Goal: Task Accomplishment & Management: Use online tool/utility

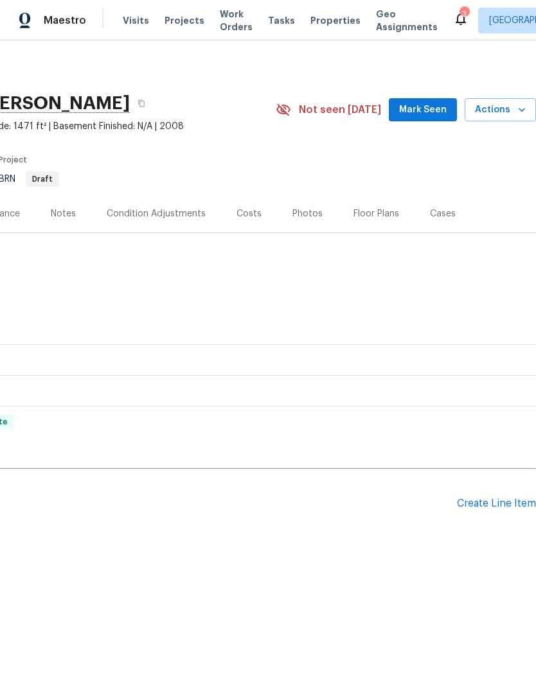
scroll to position [0, 190]
click at [497, 504] on div "Create Line Item" at bounding box center [496, 504] width 79 height 12
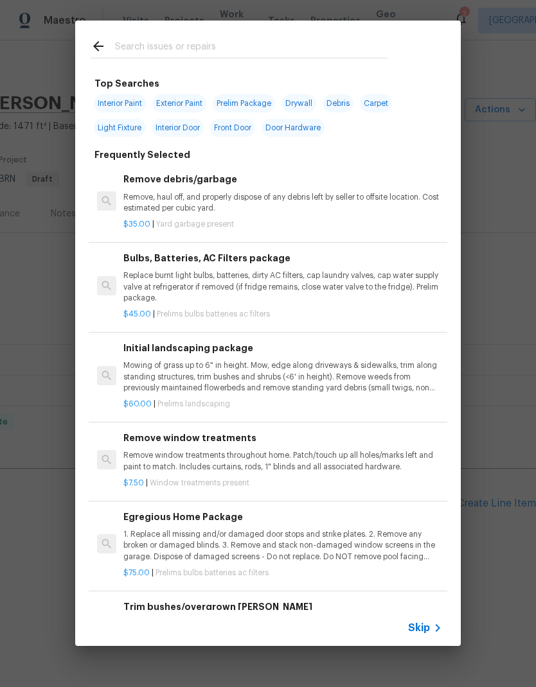
click at [223, 43] on input "text" at bounding box center [251, 48] width 272 height 19
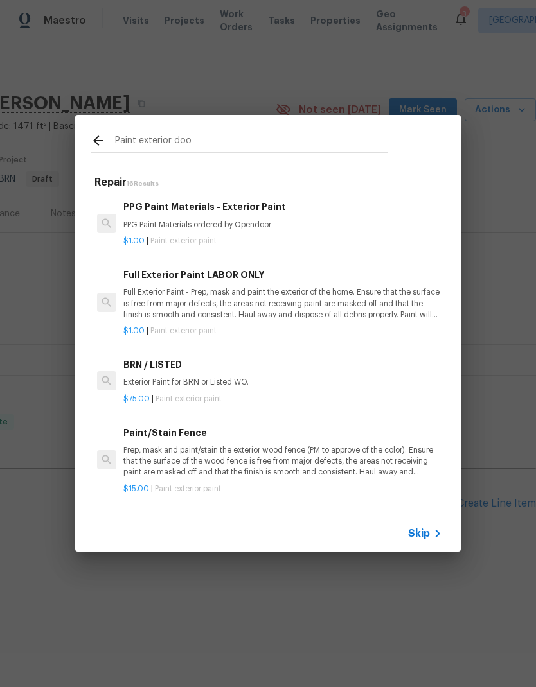
type input "Paint exterior door"
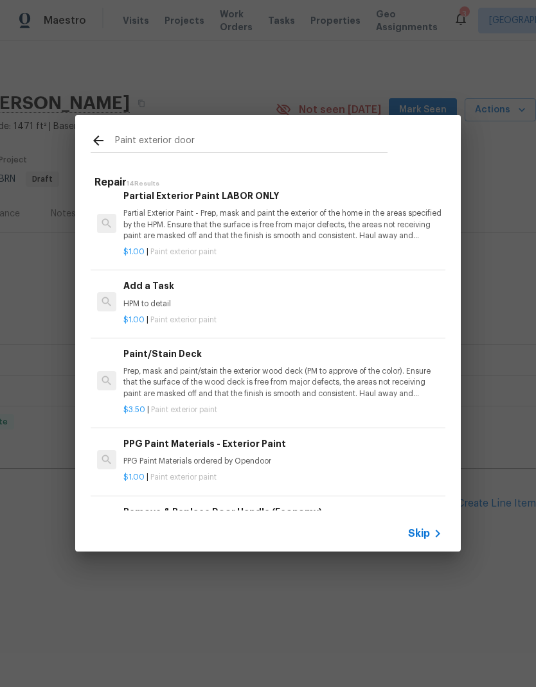
scroll to position [267, 0]
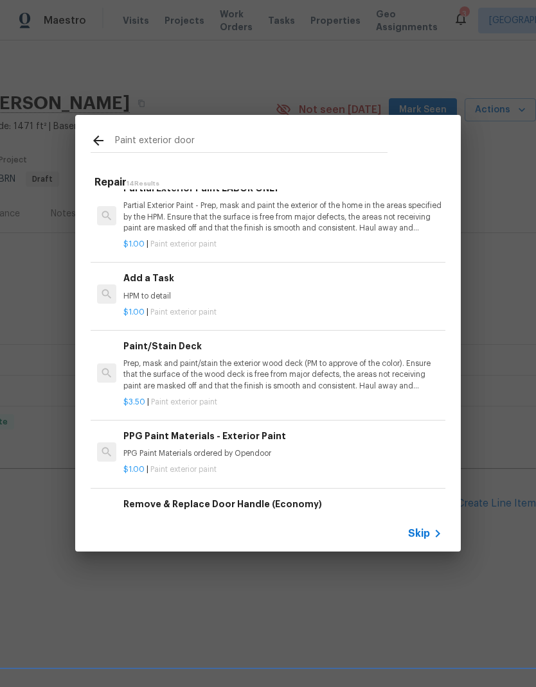
click at [270, 296] on p "HPM to detail" at bounding box center [282, 296] width 319 height 11
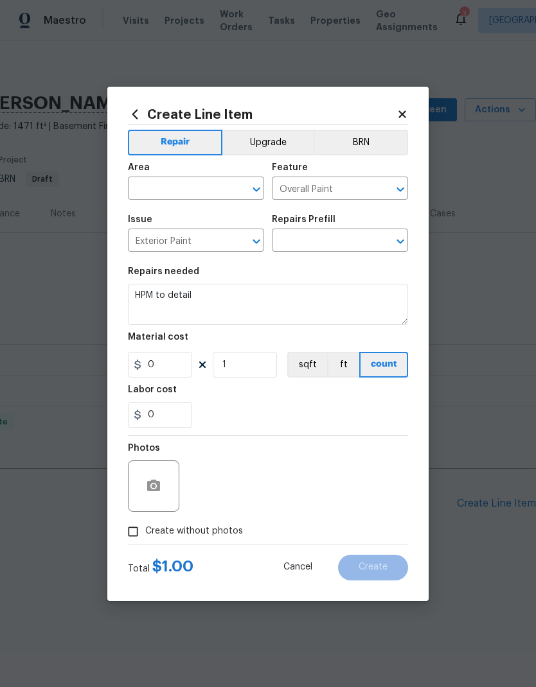
type input "Add a Task $1.00"
type input "1"
click at [211, 186] on input "text" at bounding box center [178, 190] width 100 height 20
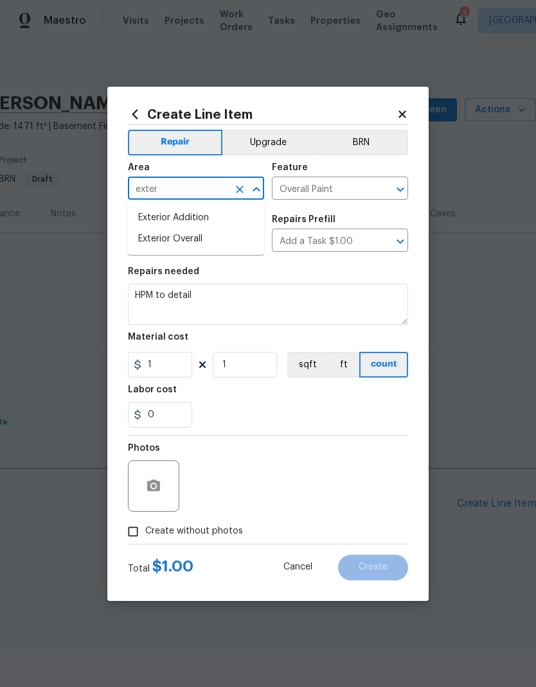
click at [220, 244] on li "Exterior Overall" at bounding box center [196, 239] width 136 height 21
type input "Exterior Overall"
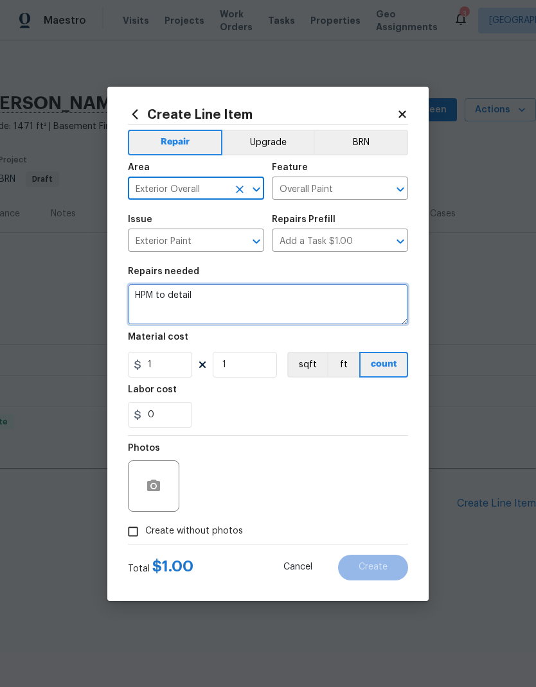
click at [244, 302] on textarea "HPM to detail" at bounding box center [268, 304] width 280 height 41
type textarea "HPM to detail. Paint front door"
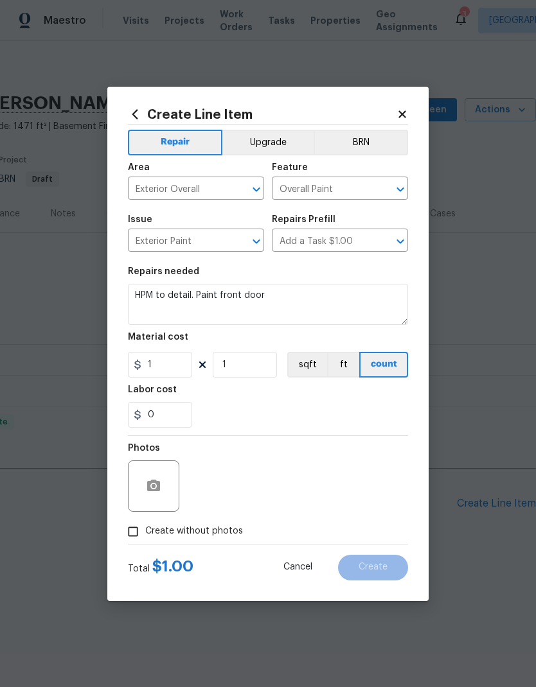
click at [261, 396] on div "Labor cost" at bounding box center [268, 393] width 280 height 17
click at [177, 369] on input "1" at bounding box center [160, 365] width 64 height 26
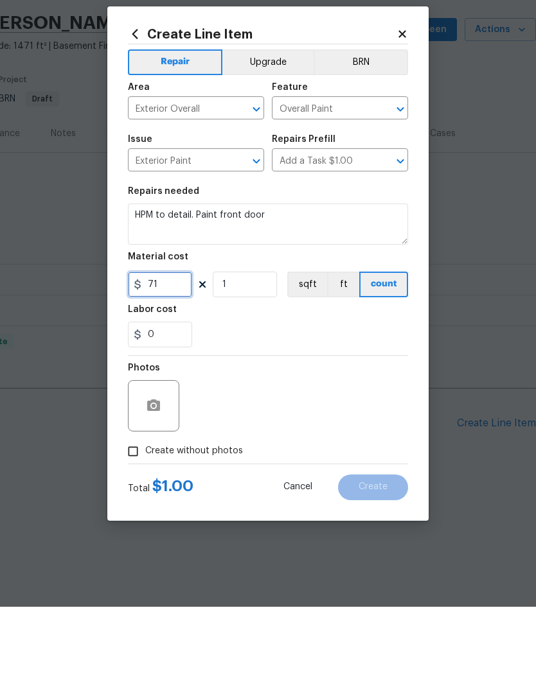
type input "71"
click at [152, 480] on icon "button" at bounding box center [153, 486] width 13 height 12
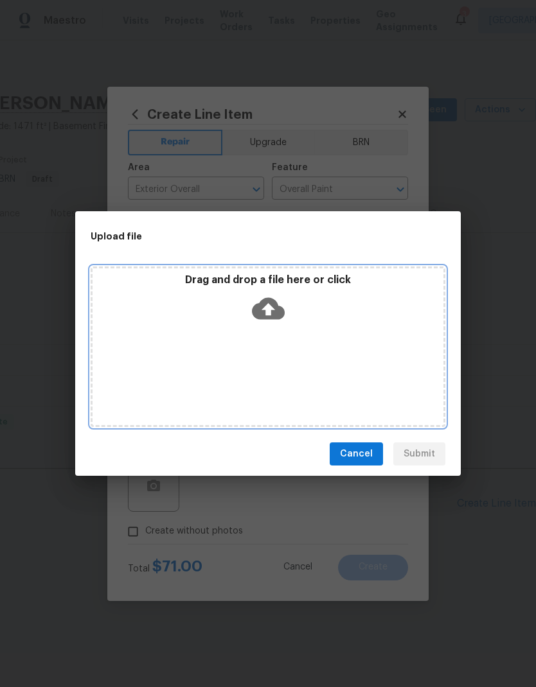
click at [280, 304] on icon at bounding box center [268, 308] width 33 height 33
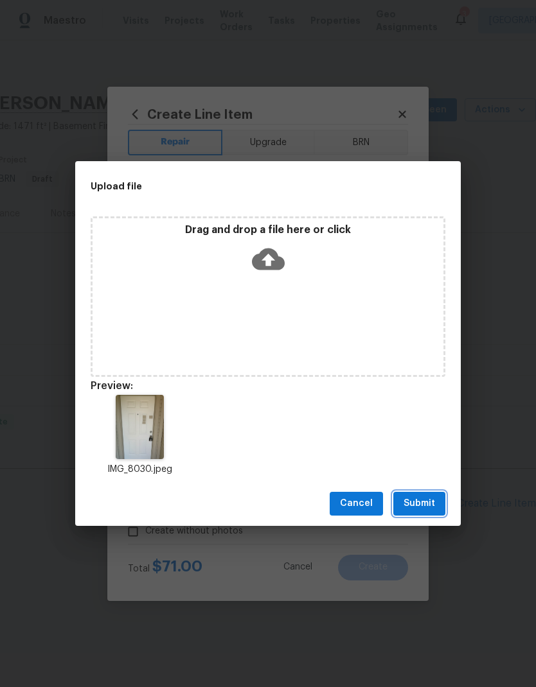
click at [429, 499] on span "Submit" at bounding box center [418, 504] width 31 height 16
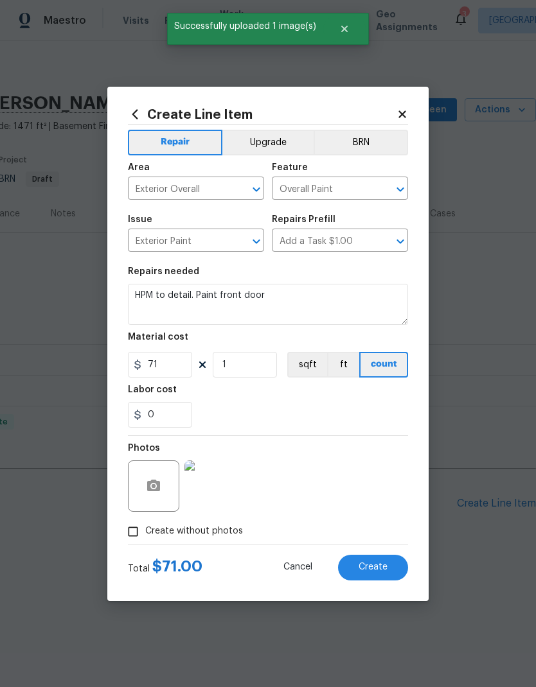
click at [385, 572] on span "Create" at bounding box center [373, 568] width 29 height 10
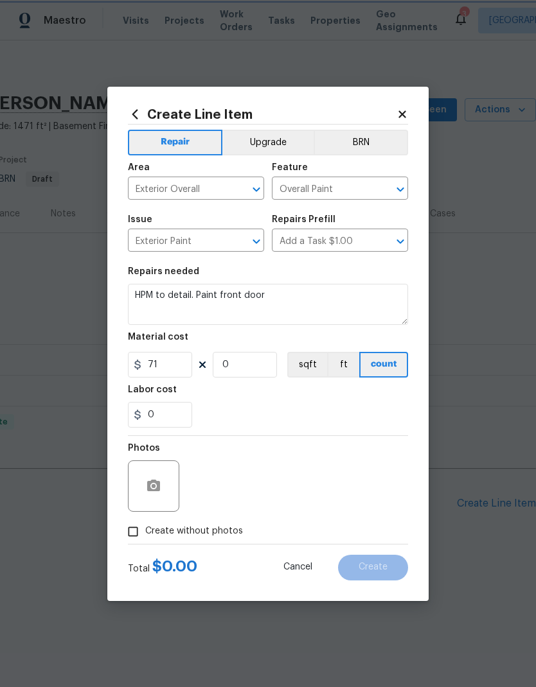
type input "0"
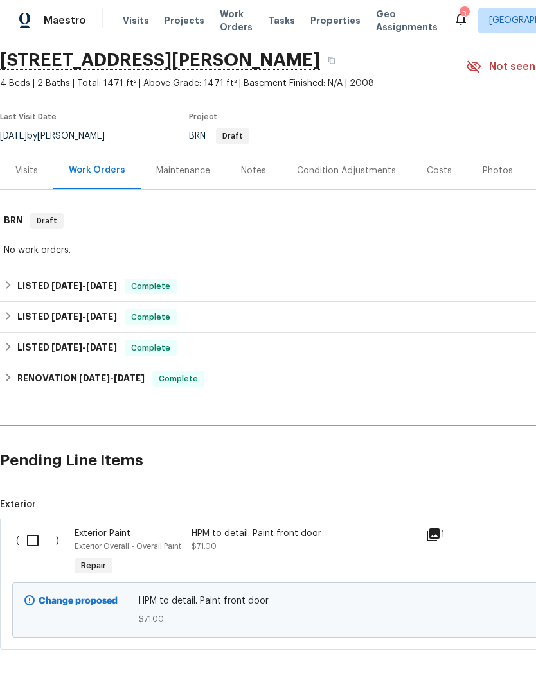
scroll to position [42, 0]
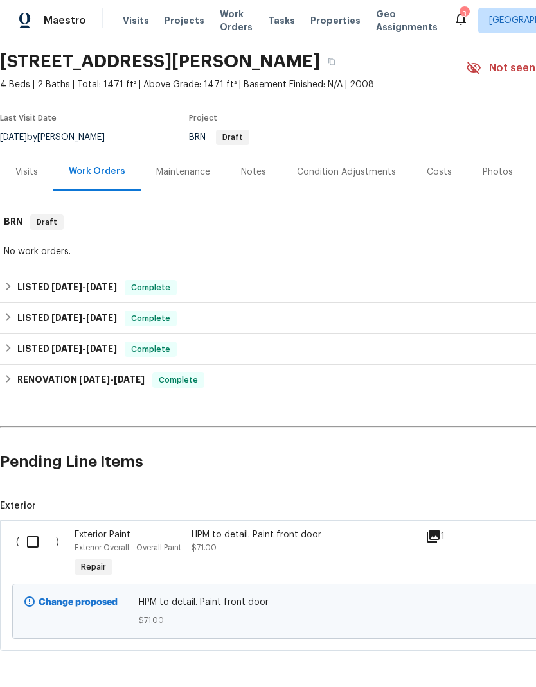
click at [37, 549] on input "checkbox" at bounding box center [37, 542] width 37 height 27
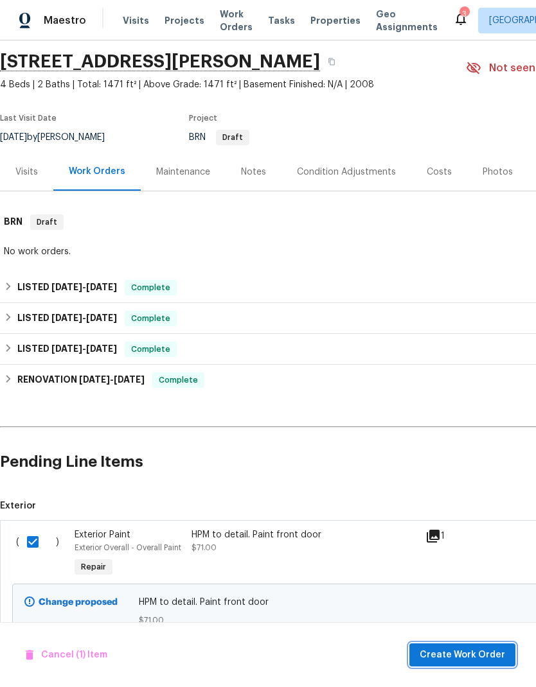
click at [468, 650] on span "Create Work Order" at bounding box center [462, 656] width 85 height 16
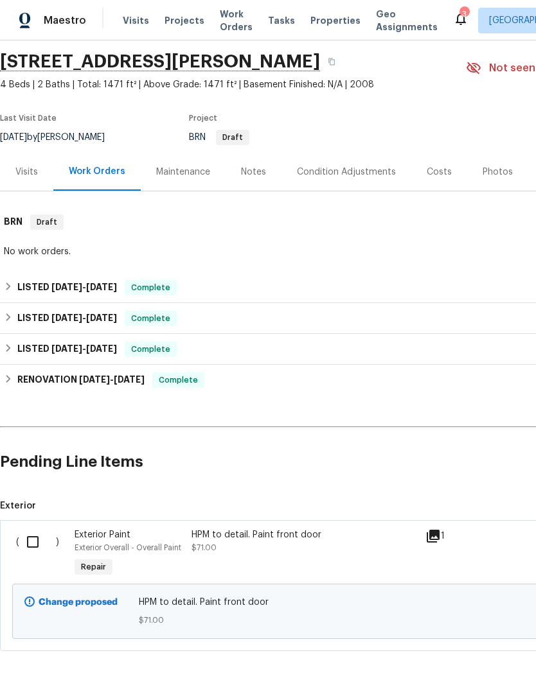
click at [33, 533] on input "checkbox" at bounding box center [37, 542] width 37 height 27
checkbox input "true"
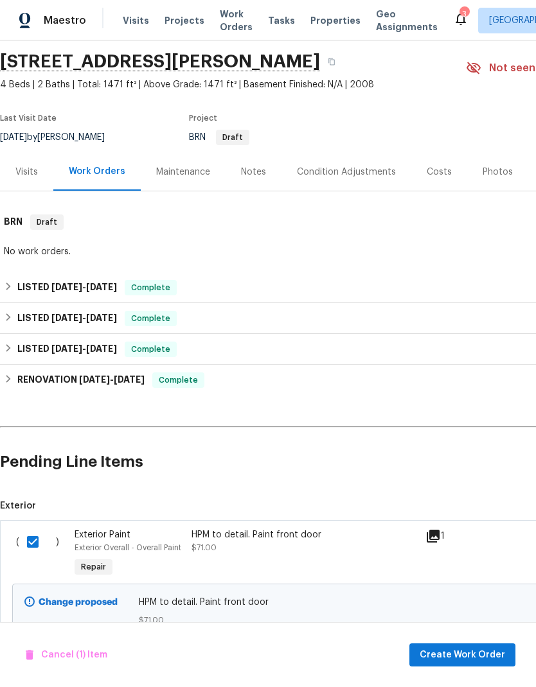
click at [469, 654] on span "Create Work Order" at bounding box center [462, 656] width 85 height 16
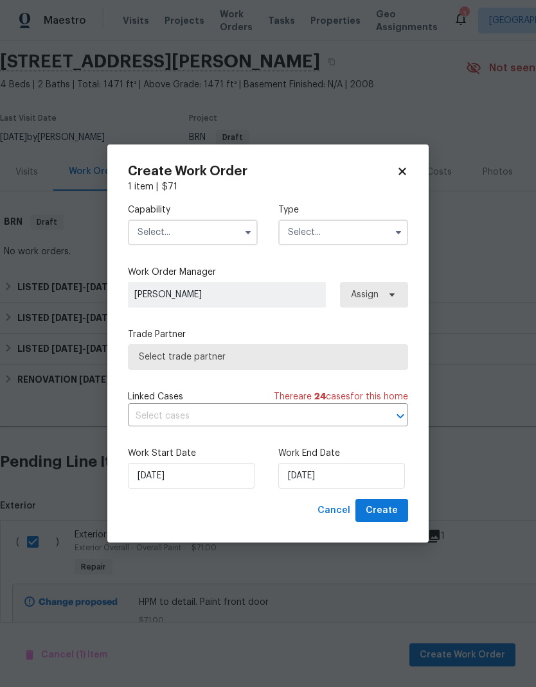
click at [207, 237] on input "text" at bounding box center [193, 233] width 130 height 26
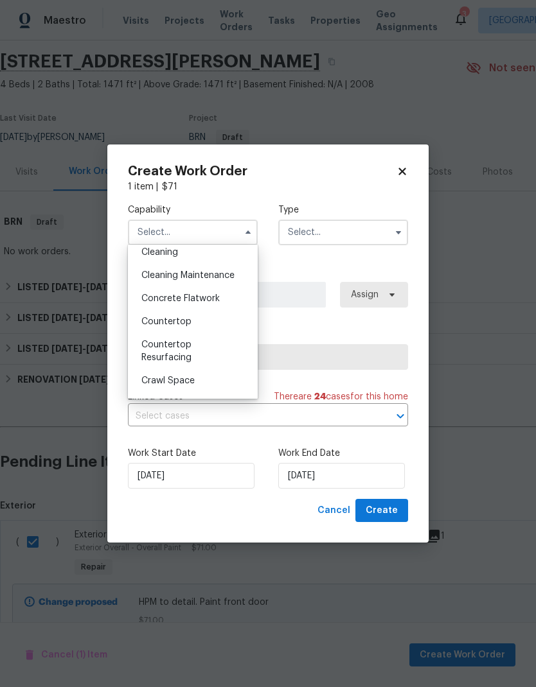
click at [221, 254] on div "Cleaning" at bounding box center [192, 252] width 123 height 23
type input "Cleaning"
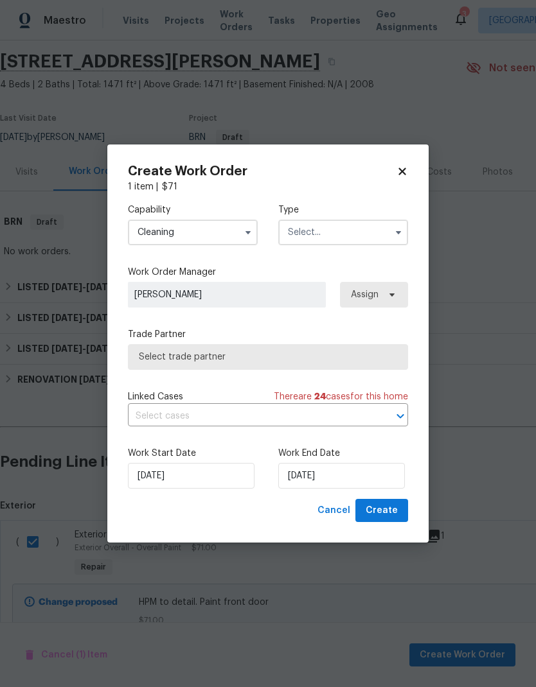
click at [364, 241] on input "text" at bounding box center [343, 233] width 130 height 26
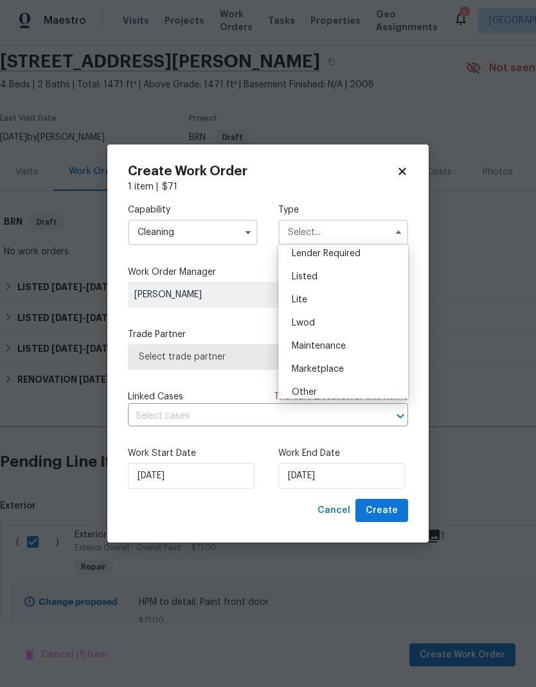
scroll to position [103, 0]
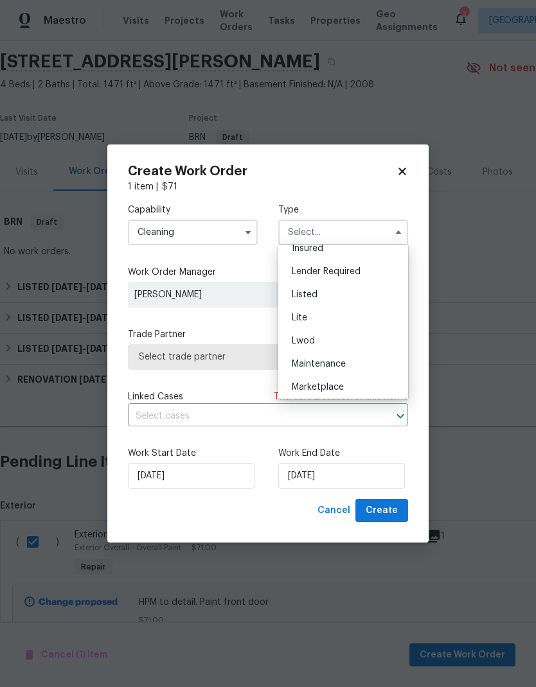
click at [353, 298] on div "Listed" at bounding box center [342, 294] width 123 height 23
type input "Listed"
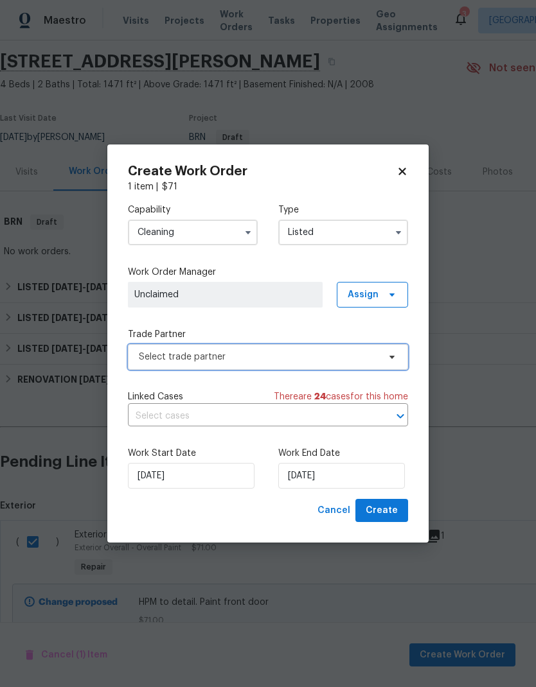
click at [309, 354] on span "Select trade partner" at bounding box center [259, 357] width 240 height 13
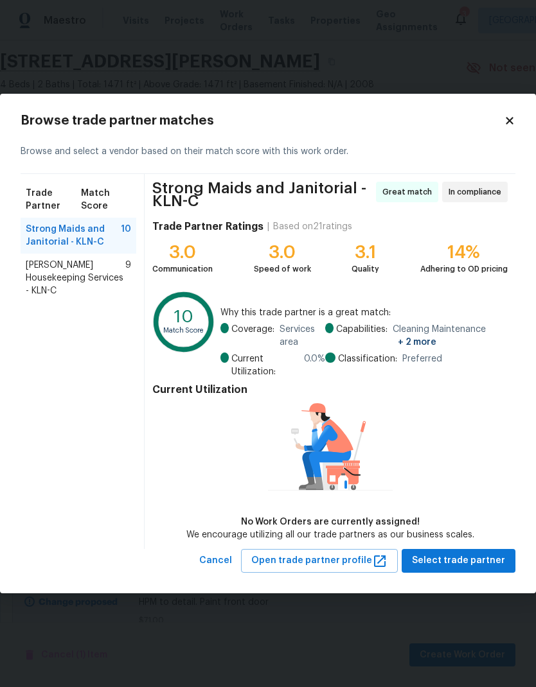
click at [82, 278] on span "[PERSON_NAME] Housekeeping Services - KLN-C" at bounding box center [76, 278] width 100 height 39
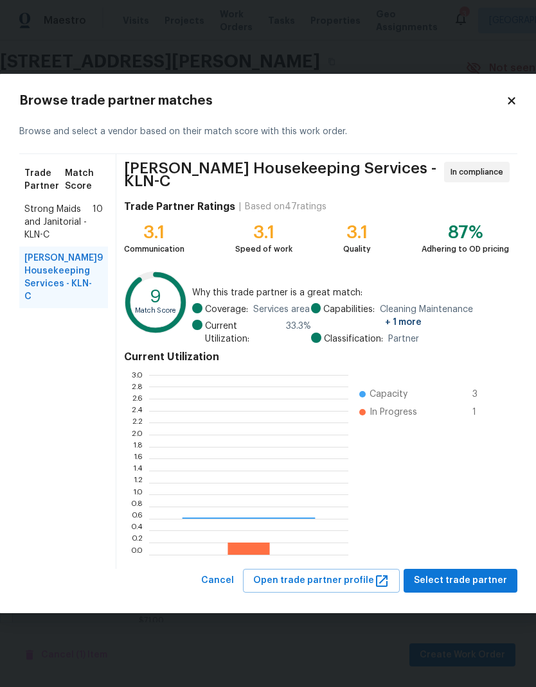
scroll to position [180, 199]
click at [466, 573] on span "Select trade partner" at bounding box center [460, 581] width 93 height 16
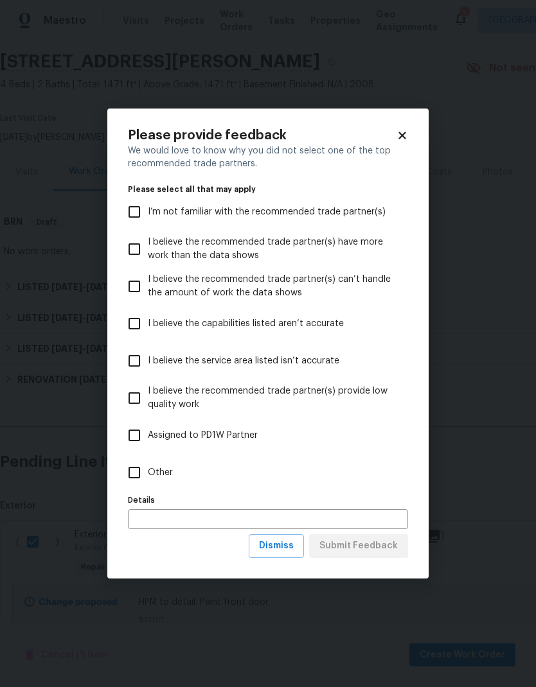
click at [136, 477] on input "Other" at bounding box center [134, 472] width 27 height 27
checkbox input "true"
click at [359, 545] on span "Submit Feedback" at bounding box center [358, 546] width 78 height 16
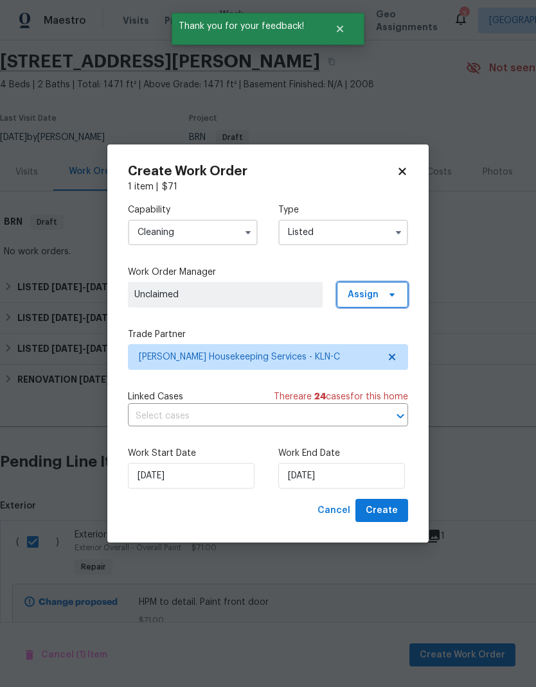
click at [379, 296] on span "Assign" at bounding box center [372, 295] width 71 height 26
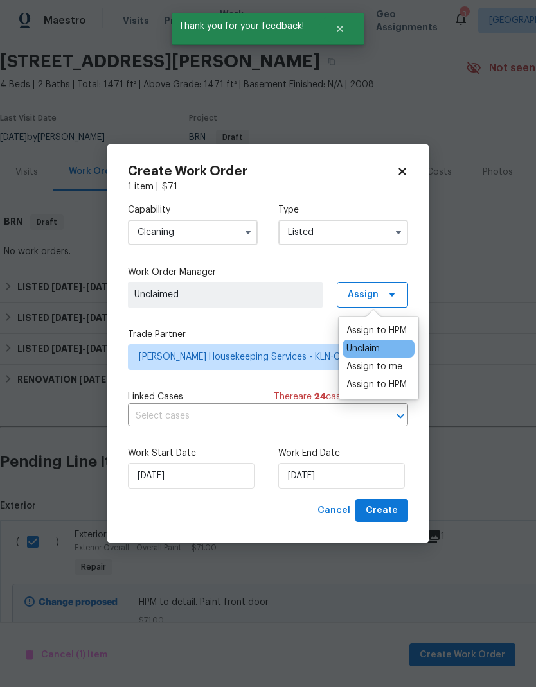
click at [386, 334] on div "Assign to HPM" at bounding box center [376, 330] width 60 height 13
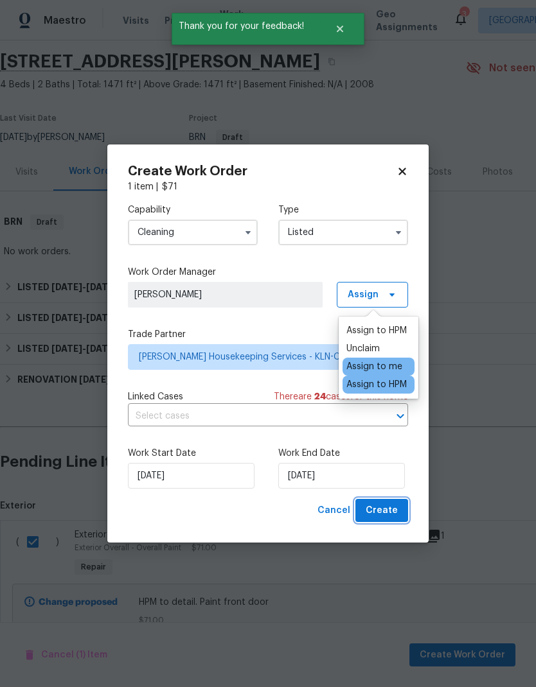
click at [378, 518] on span "Create" at bounding box center [382, 511] width 32 height 16
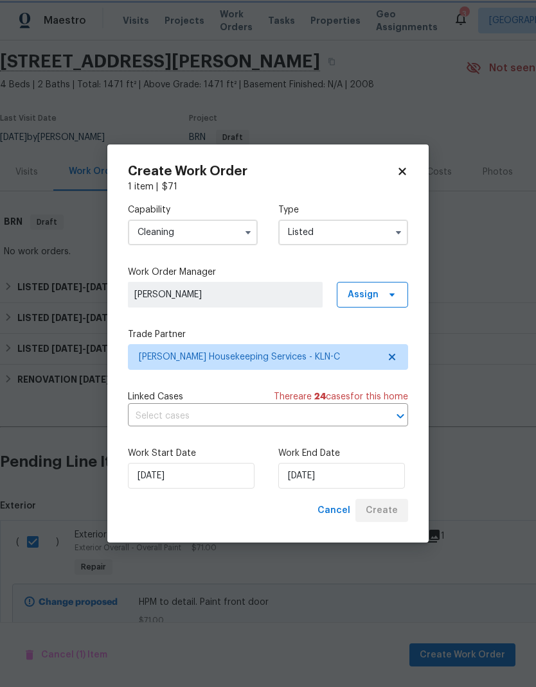
checkbox input "false"
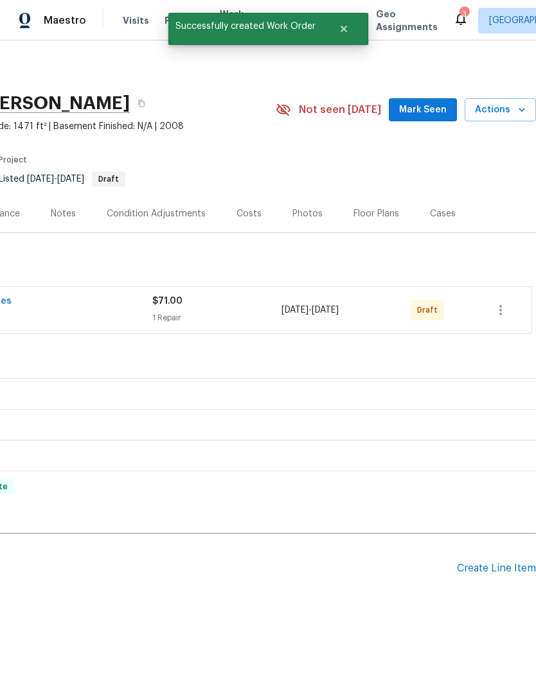
scroll to position [0, 190]
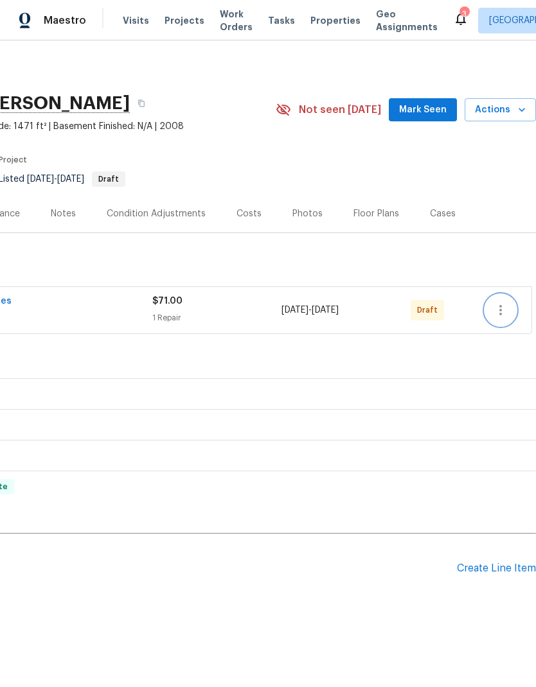
click at [497, 312] on icon "button" at bounding box center [500, 310] width 15 height 15
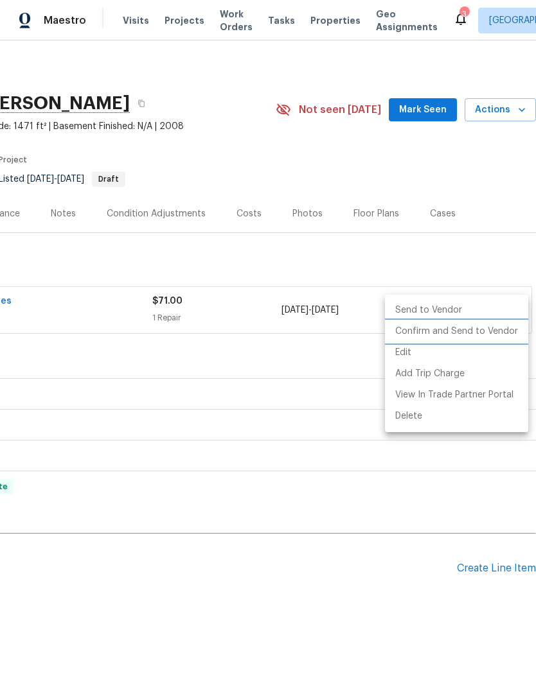
click at [459, 339] on li "Confirm and Send to Vendor" at bounding box center [456, 331] width 143 height 21
